Goal: Task Accomplishment & Management: Use online tool/utility

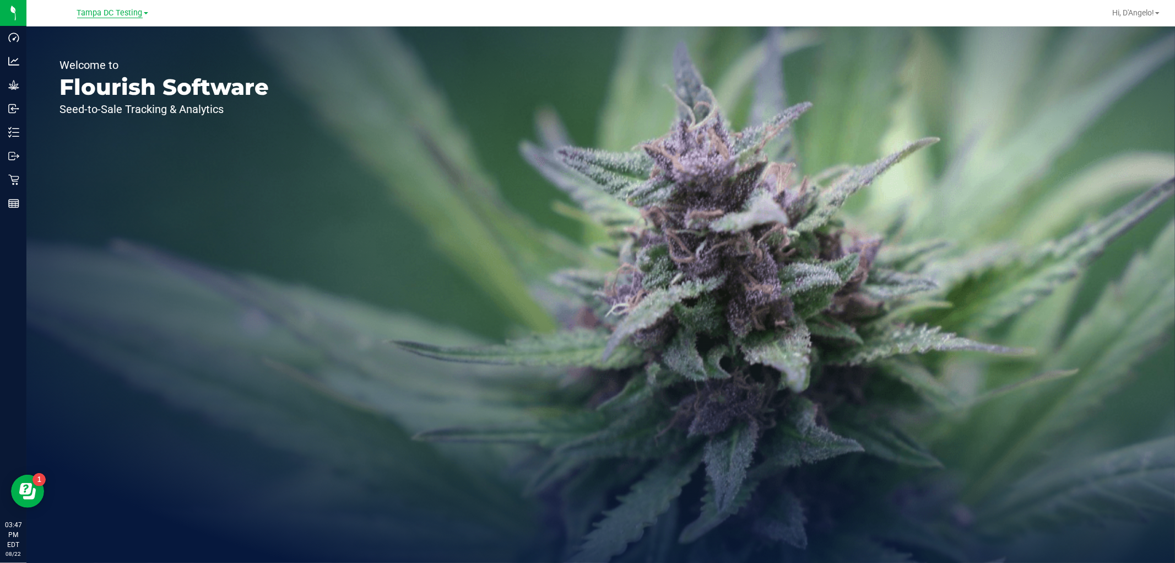
click at [107, 9] on span "Tampa DC Testing" at bounding box center [110, 13] width 66 height 10
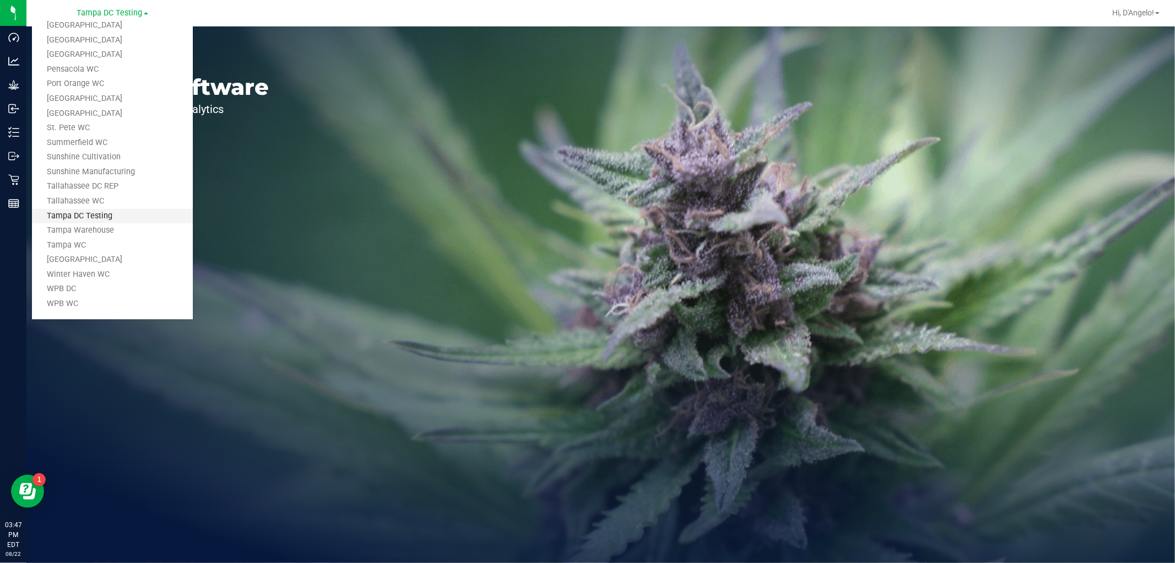
scroll to position [497, 0]
click at [107, 229] on link "Tampa Warehouse" at bounding box center [112, 230] width 161 height 15
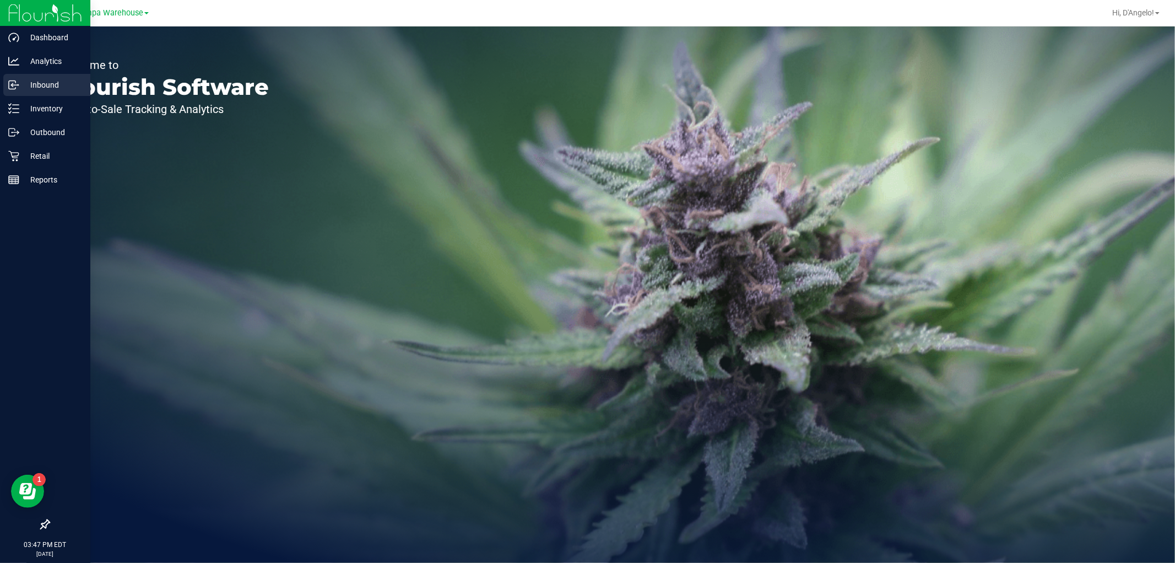
click at [19, 85] on p "Inbound" at bounding box center [52, 84] width 66 height 13
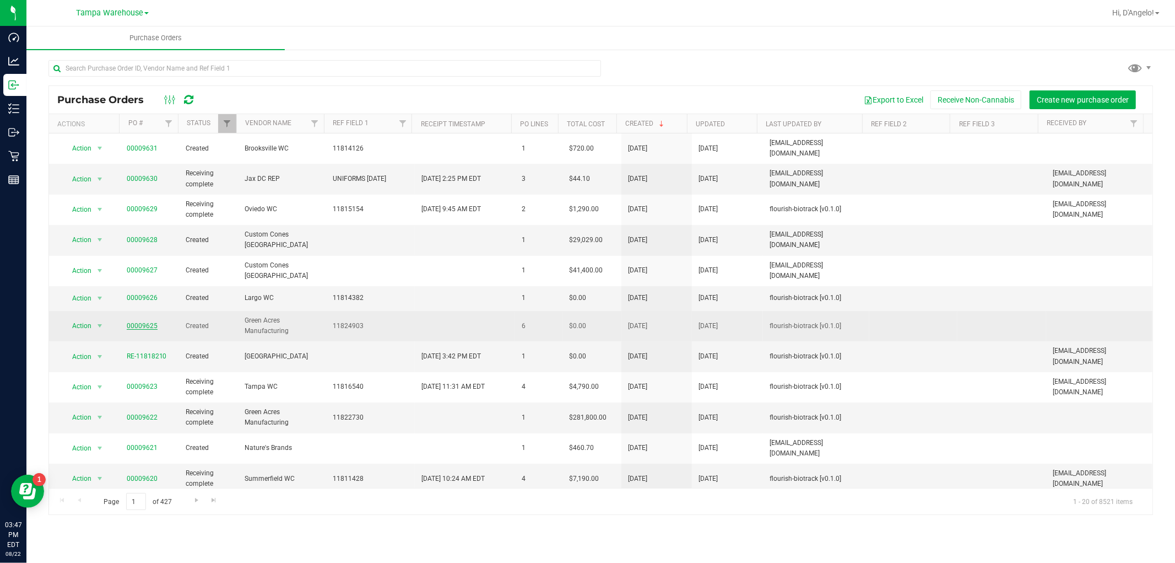
click at [141, 322] on link "00009625" at bounding box center [142, 326] width 31 height 8
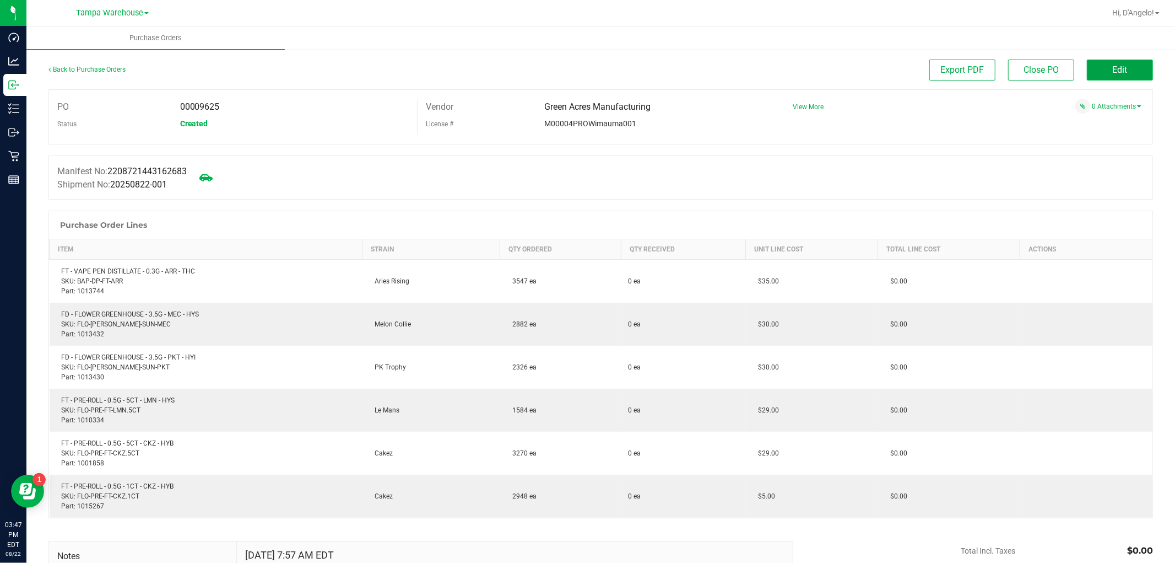
click at [1119, 75] on button "Edit" at bounding box center [1120, 70] width 66 height 21
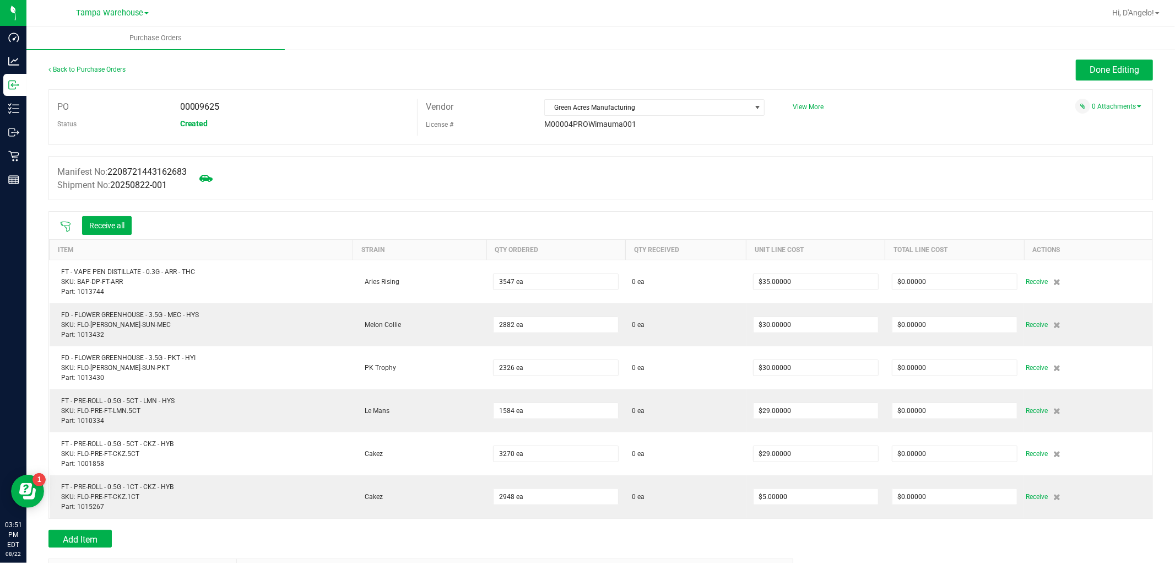
click at [62, 230] on icon at bounding box center [65, 226] width 11 height 11
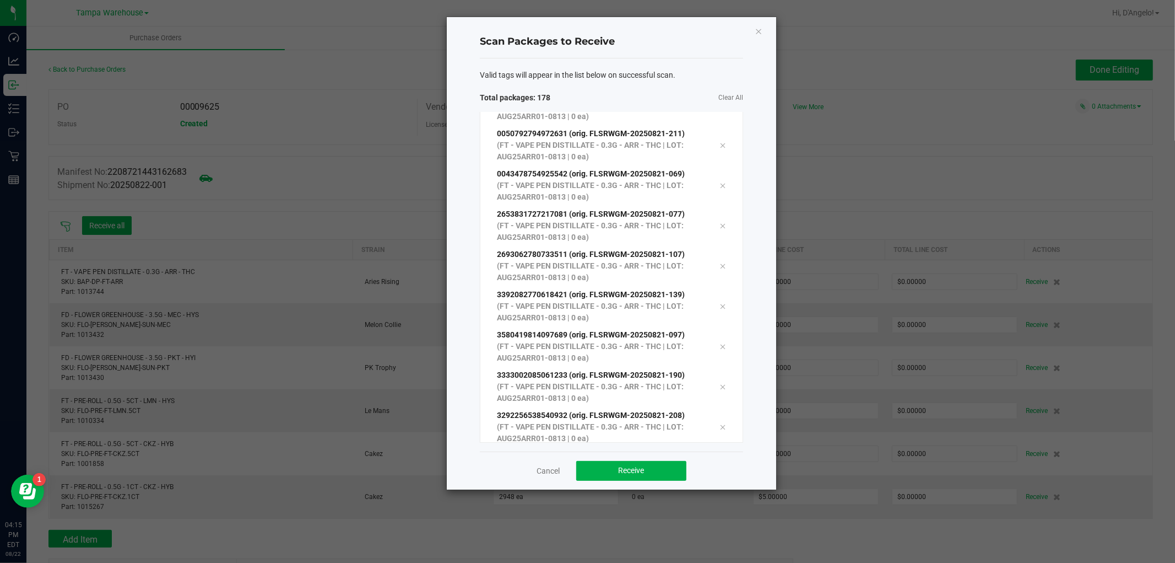
scroll to position [6814, 0]
click at [638, 469] on span "Receive" at bounding box center [632, 470] width 26 height 9
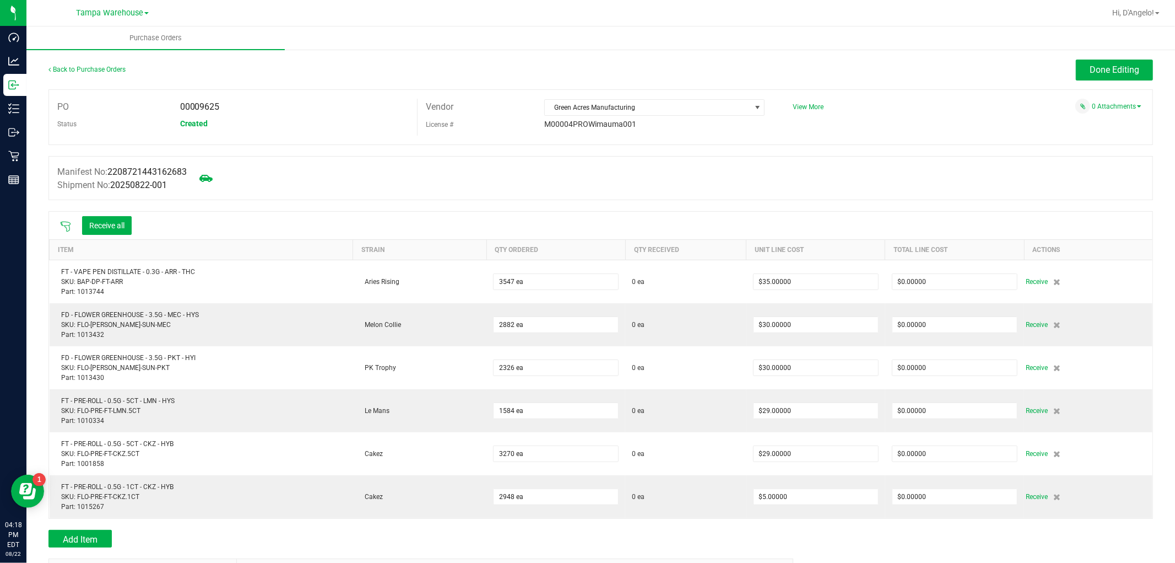
click at [67, 225] on icon at bounding box center [65, 226] width 11 height 11
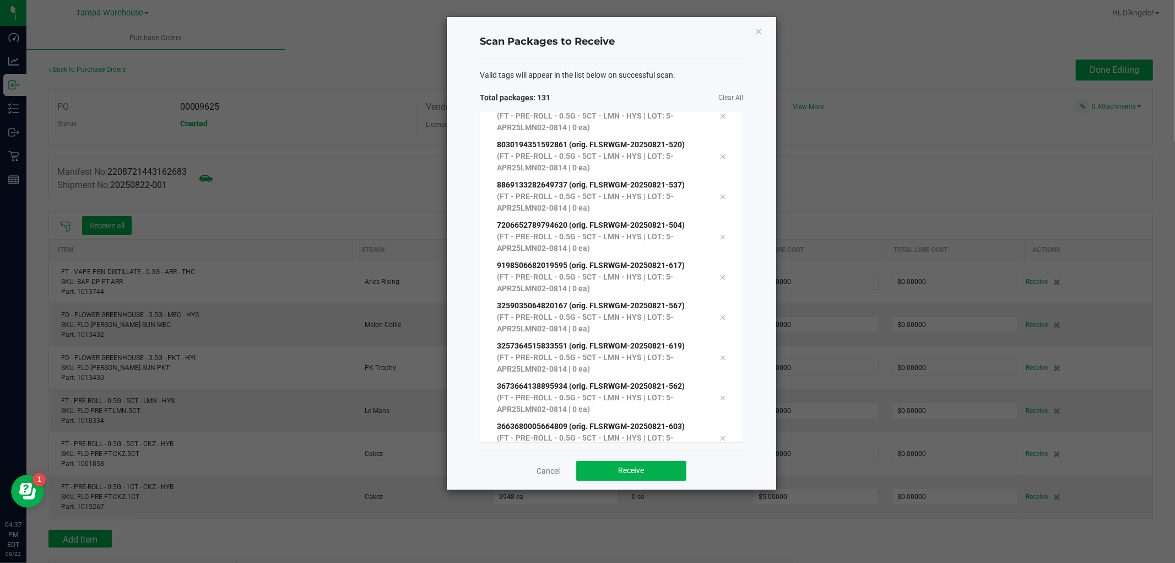
scroll to position [4965, 0]
click at [641, 471] on span "Receive" at bounding box center [632, 470] width 26 height 9
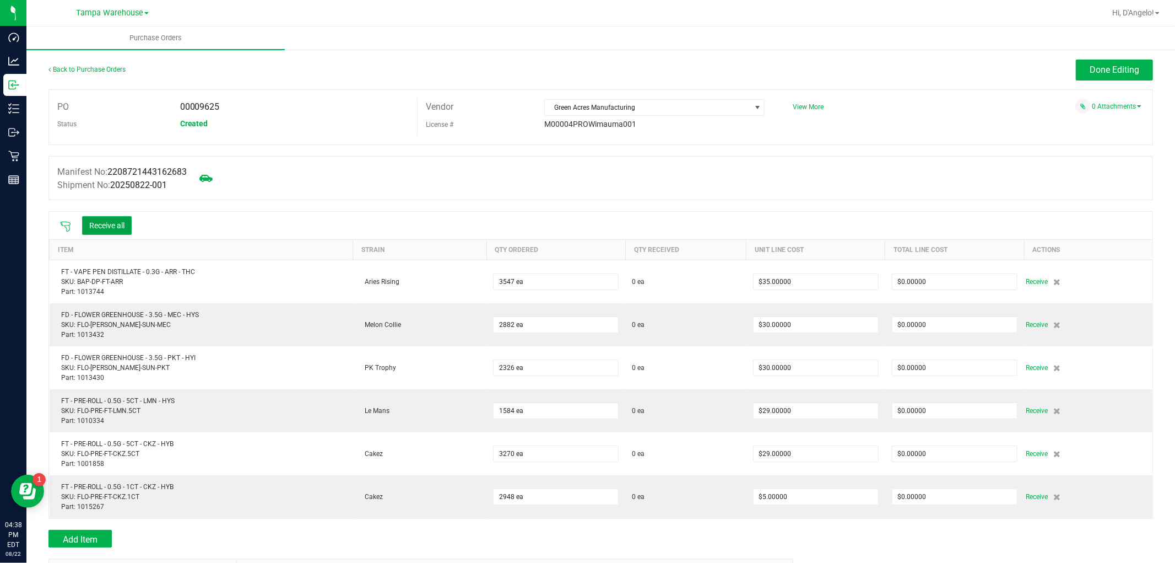
click at [124, 233] on button "Receive all" at bounding box center [107, 225] width 50 height 19
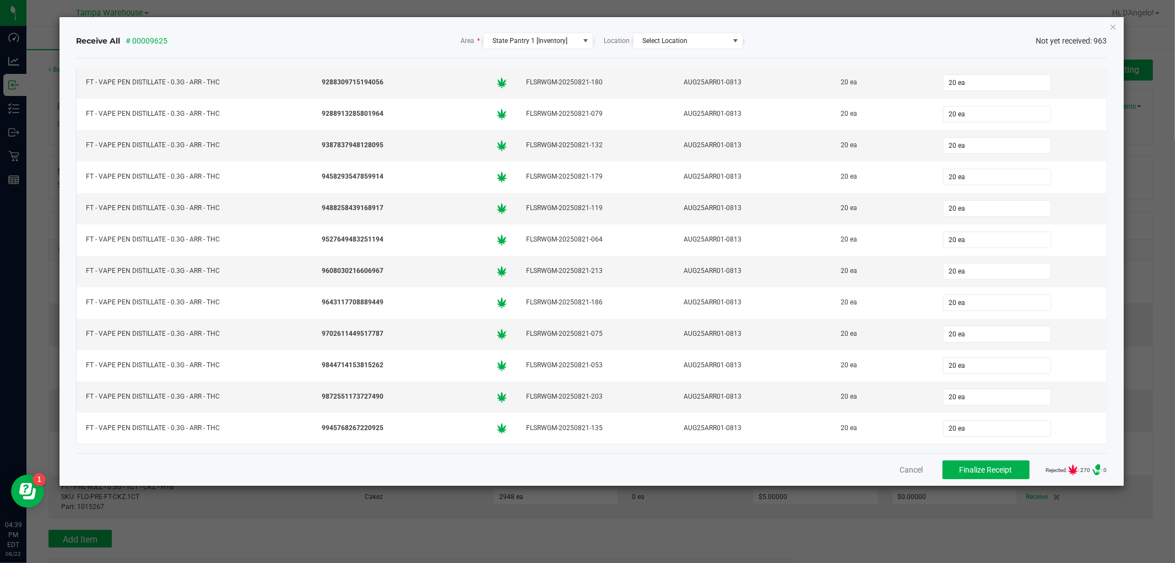
scroll to position [551, 0]
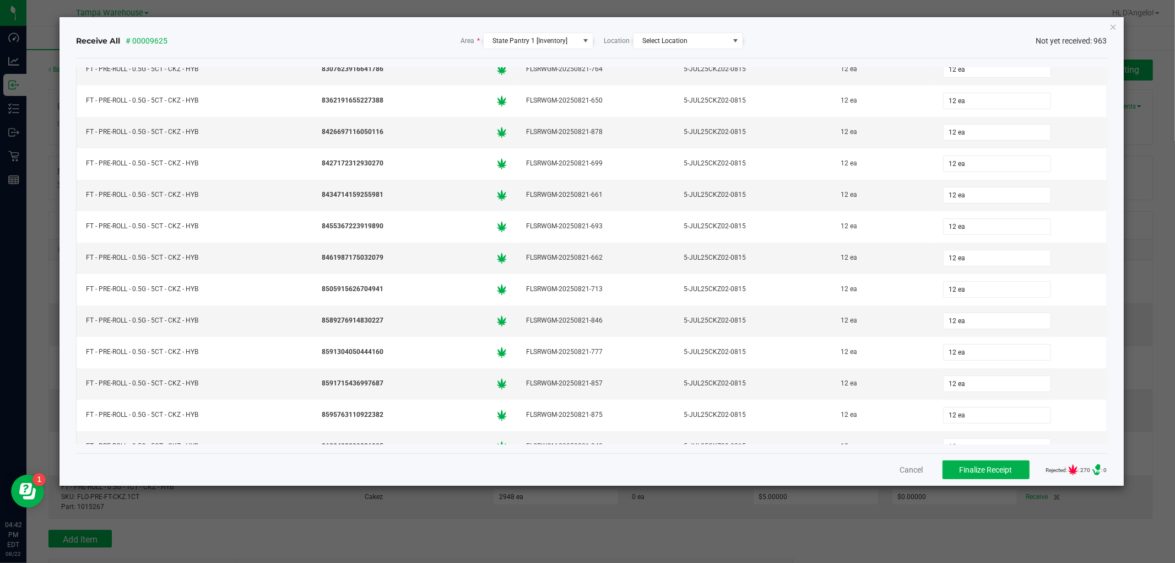
scroll to position [19292, 0]
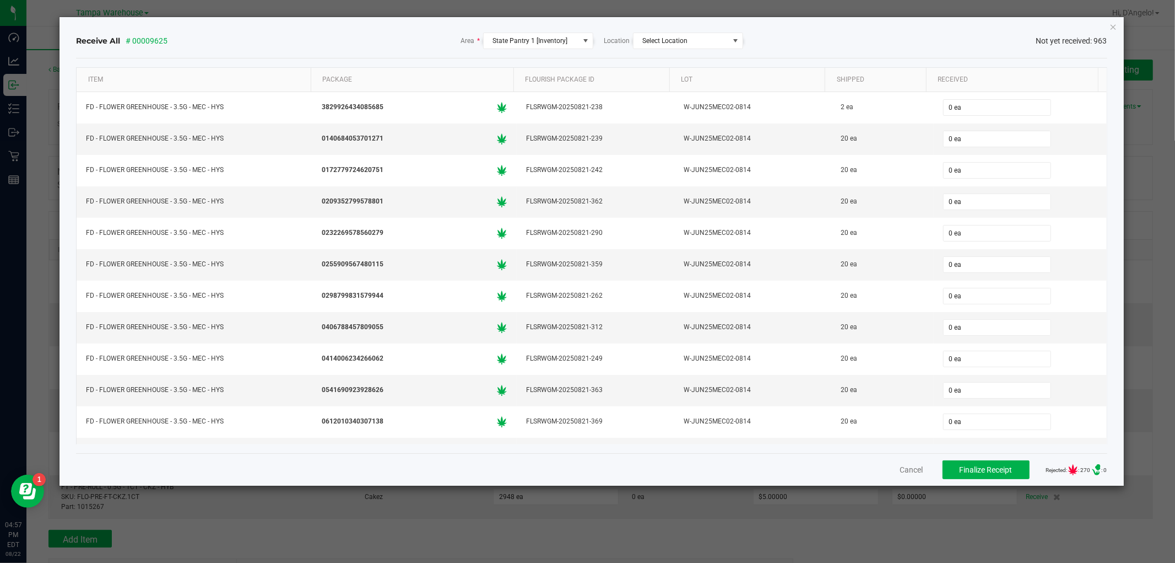
scroll to position [19292, 0]
